Goal: Task Accomplishment & Management: Manage account settings

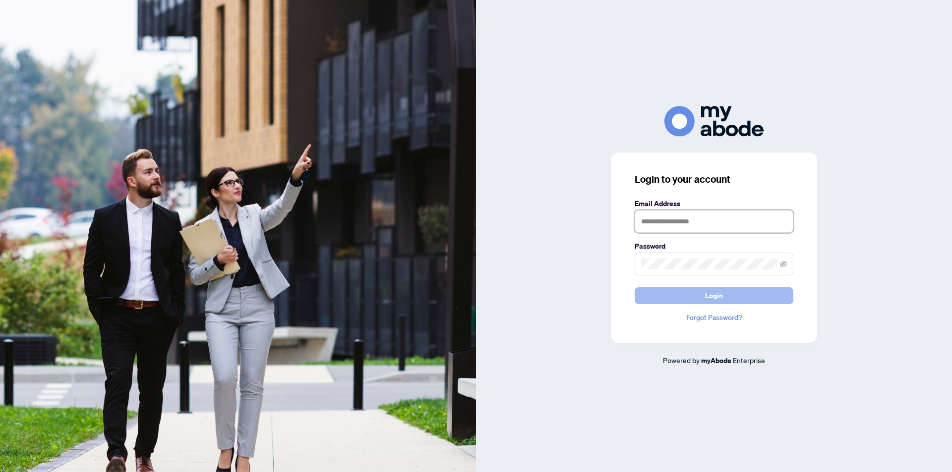
type input "**********"
click at [745, 295] on button "Login" at bounding box center [714, 296] width 159 height 17
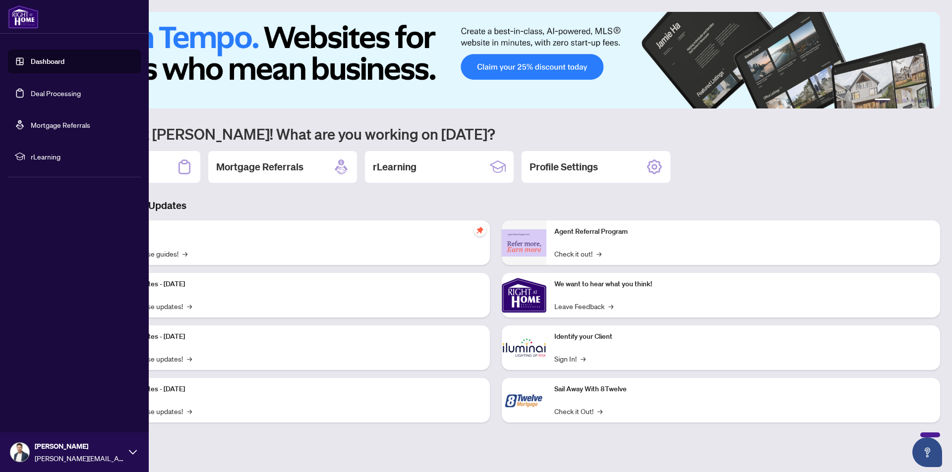
click at [35, 95] on link "Deal Processing" at bounding box center [56, 93] width 50 height 9
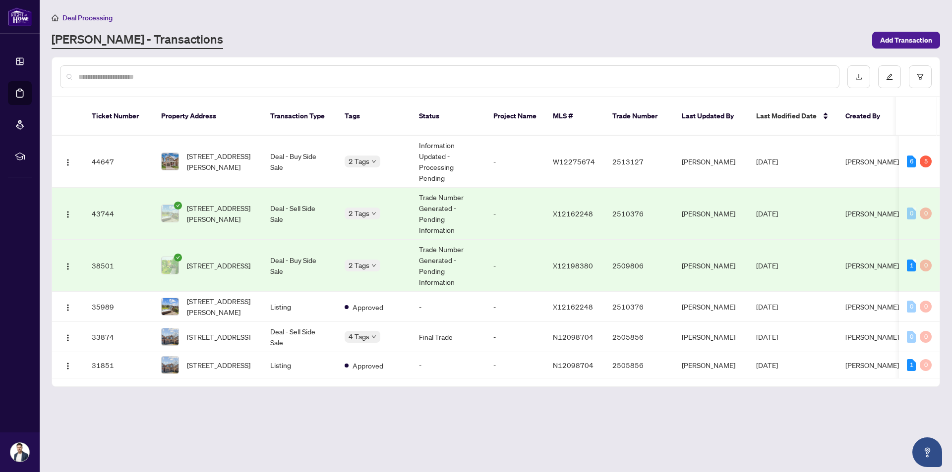
click at [281, 259] on td "Deal - Buy Side Sale" at bounding box center [299, 266] width 74 height 52
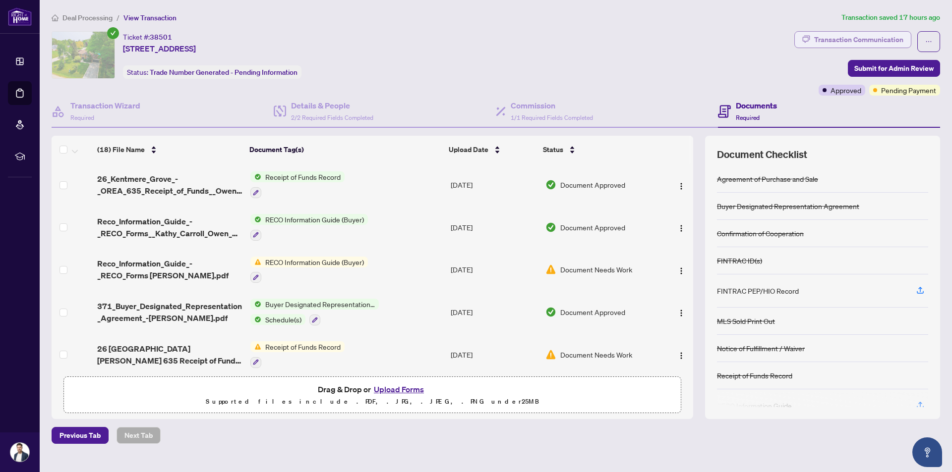
click at [873, 37] on div "Transaction Communication" at bounding box center [858, 40] width 89 height 16
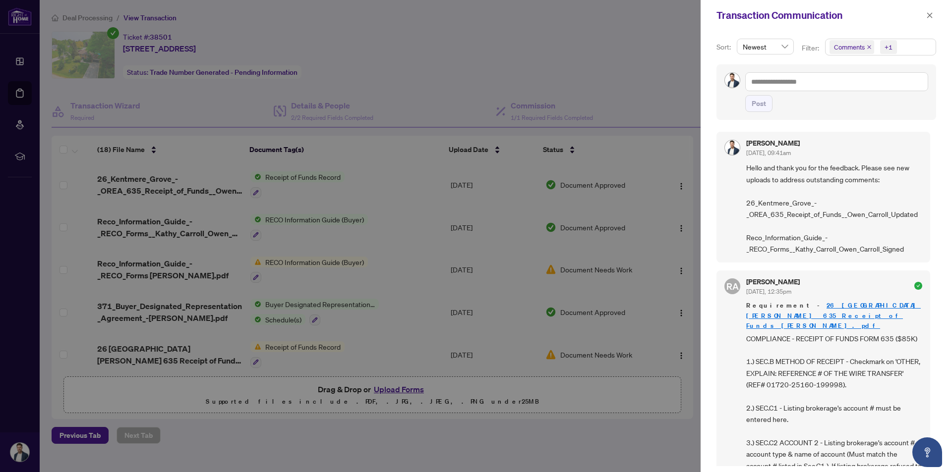
click at [604, 39] on div at bounding box center [476, 236] width 952 height 472
click at [933, 14] on icon "close" at bounding box center [929, 15] width 7 height 7
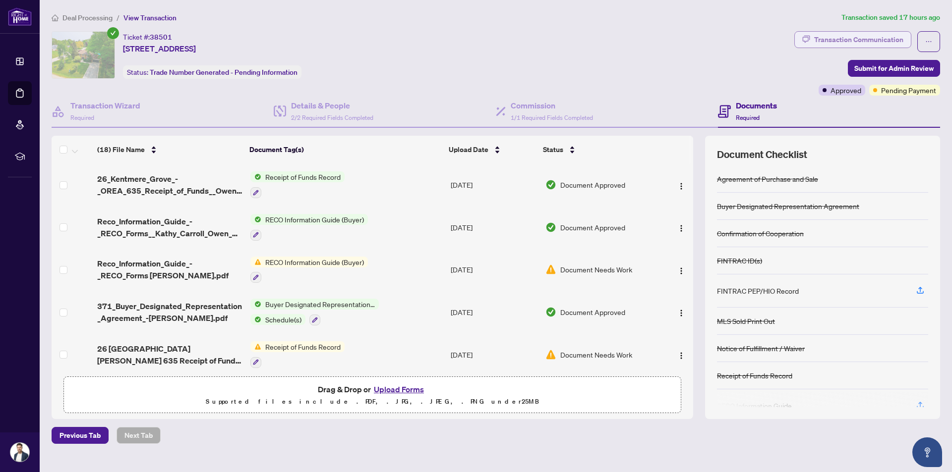
click at [819, 40] on div "Transaction Communication" at bounding box center [858, 40] width 89 height 16
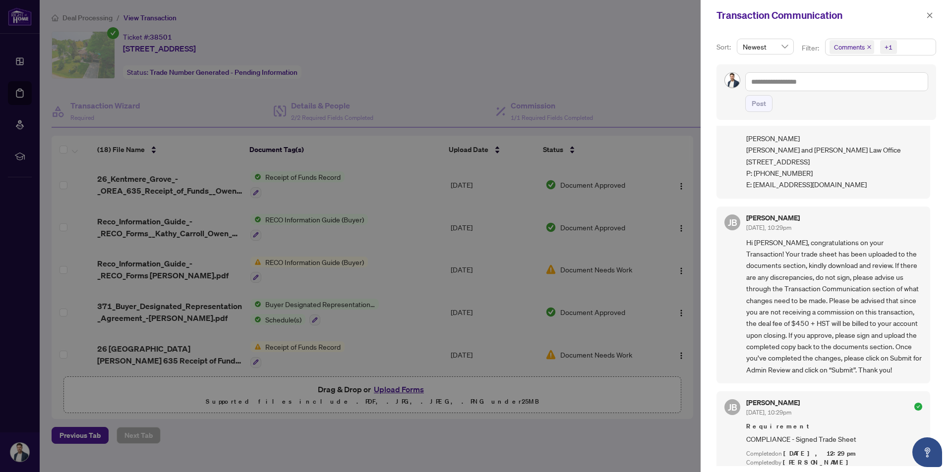
scroll to position [694, 0]
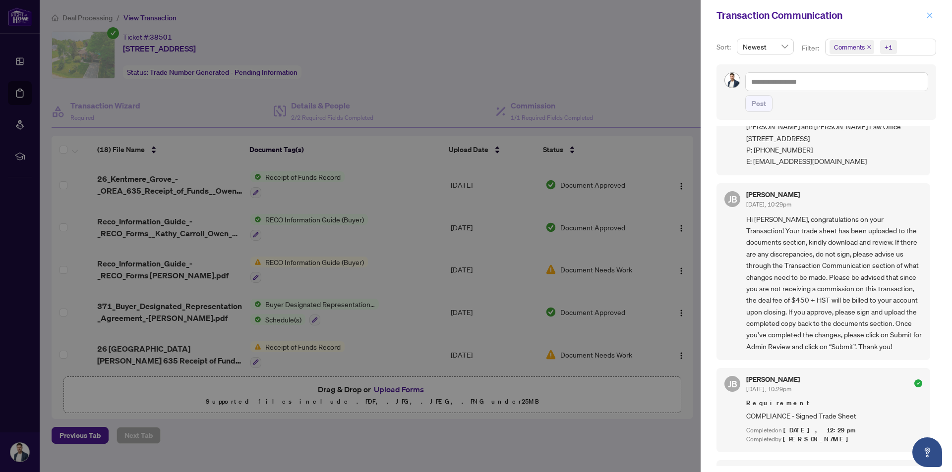
click at [930, 11] on span "button" at bounding box center [929, 15] width 7 height 16
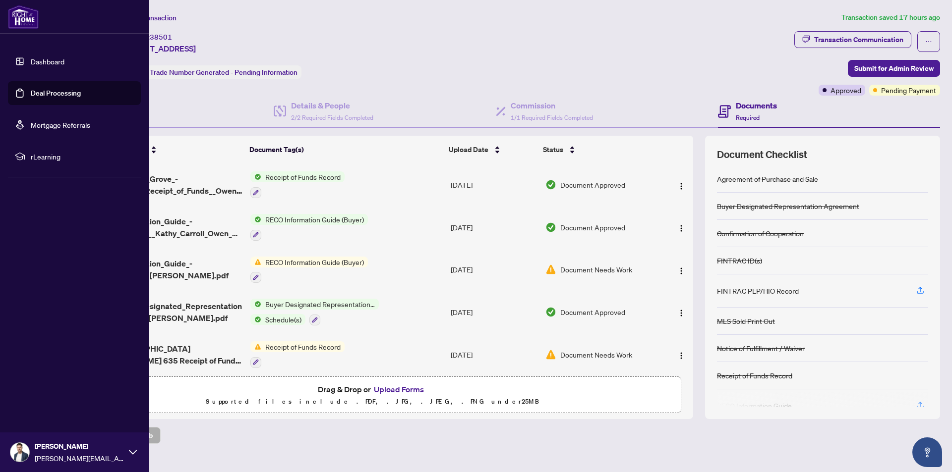
click at [34, 91] on link "Deal Processing" at bounding box center [56, 93] width 50 height 9
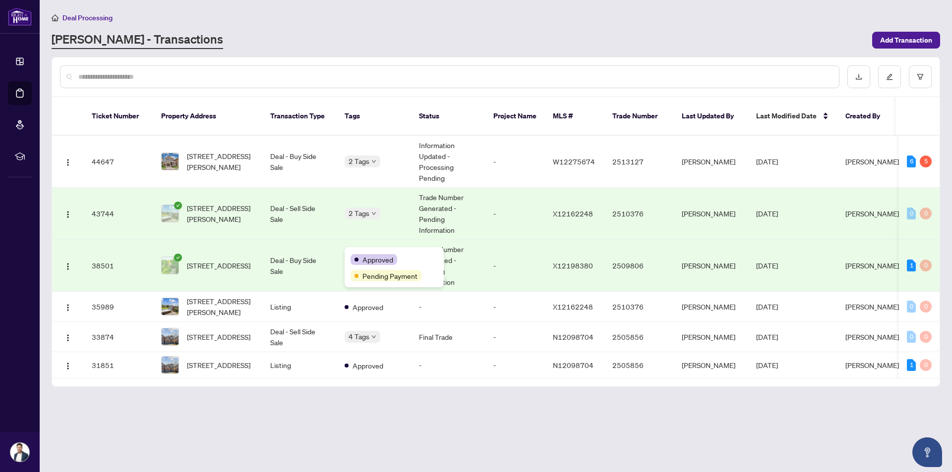
click at [374, 254] on span "Approved" at bounding box center [377, 259] width 31 height 11
click at [394, 156] on div "2 Tags" at bounding box center [374, 161] width 59 height 11
click at [388, 157] on td "2 Tags" at bounding box center [374, 162] width 74 height 52
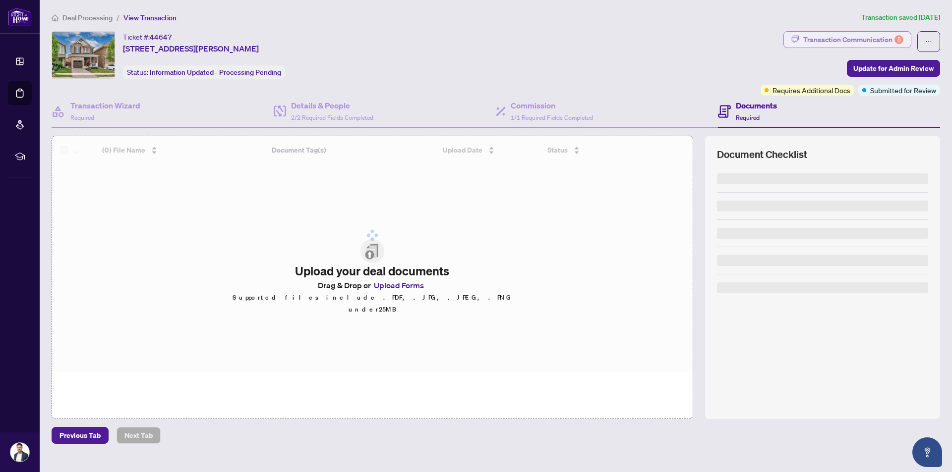
click at [856, 33] on div "Transaction Communication 5" at bounding box center [853, 40] width 100 height 16
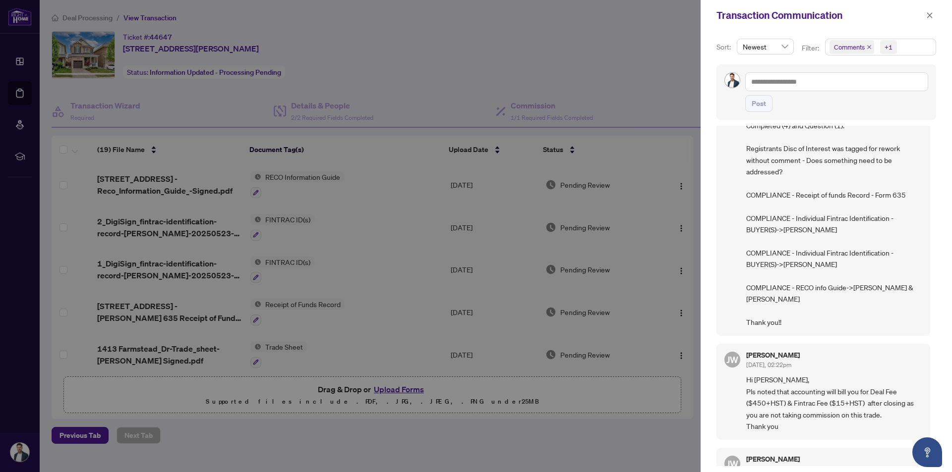
scroll to position [149, 0]
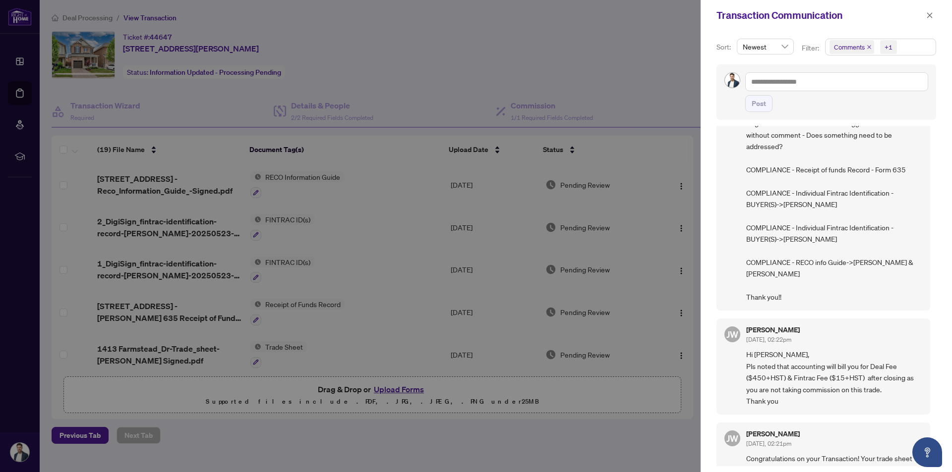
click at [564, 58] on div at bounding box center [476, 236] width 952 height 472
click at [932, 12] on icon "close" at bounding box center [929, 15] width 7 height 7
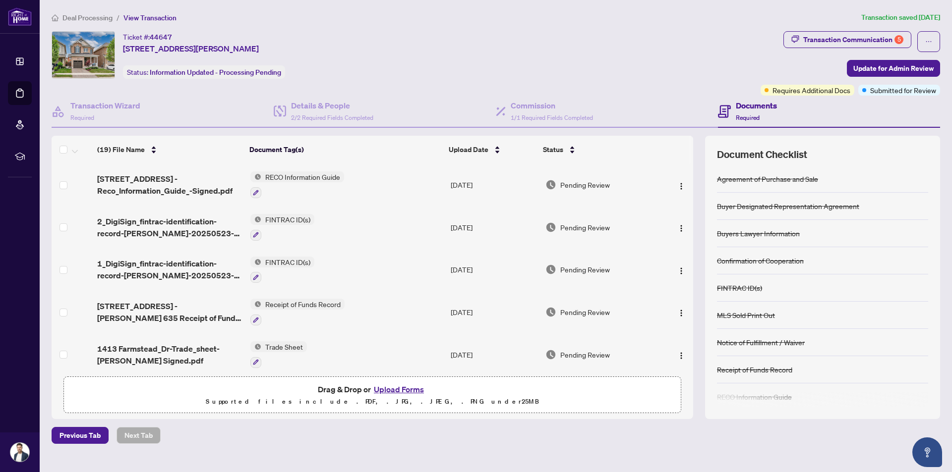
click at [76, 17] on span "Deal Processing" at bounding box center [87, 17] width 50 height 9
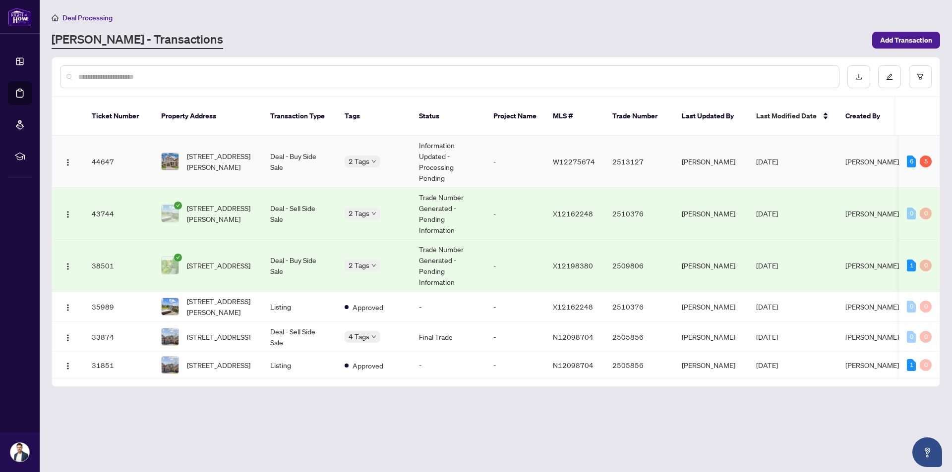
click at [377, 146] on body "Dashboard Deal Processing Mortgage Referrals rLearning Owen Carroll owen.carrol…" at bounding box center [476, 236] width 952 height 472
